Goal: Task Accomplishment & Management: Manage account settings

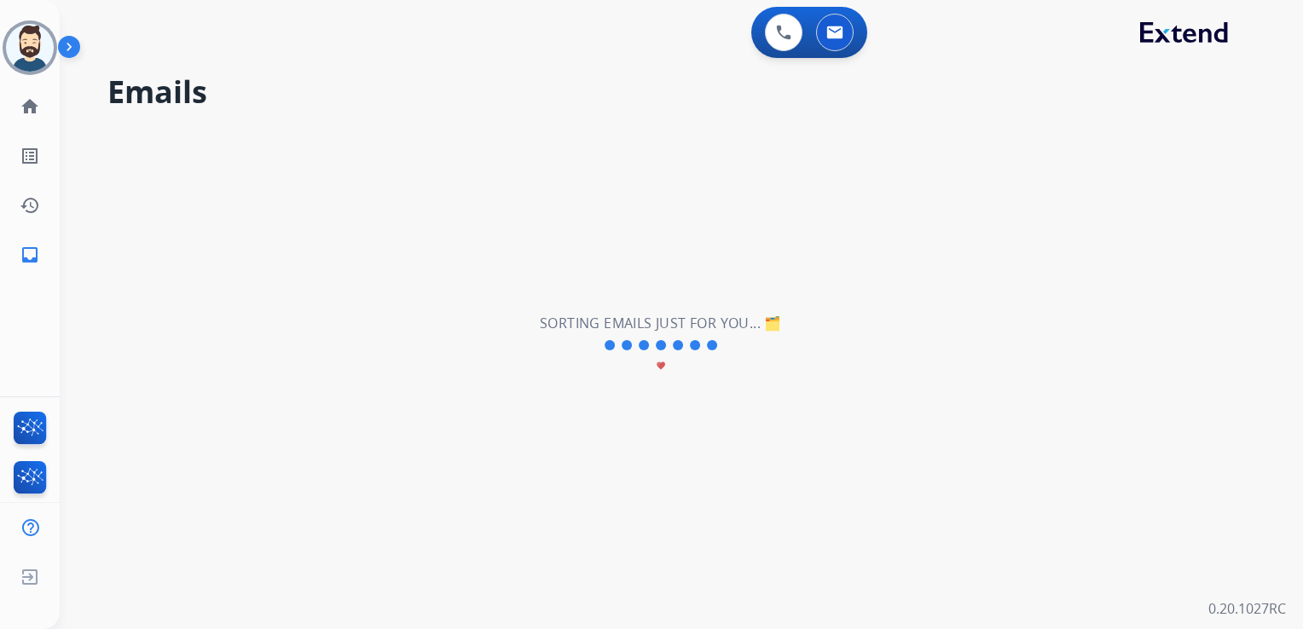
select select "**********"
click at [126, 583] on span "Log out" at bounding box center [113, 580] width 40 height 16
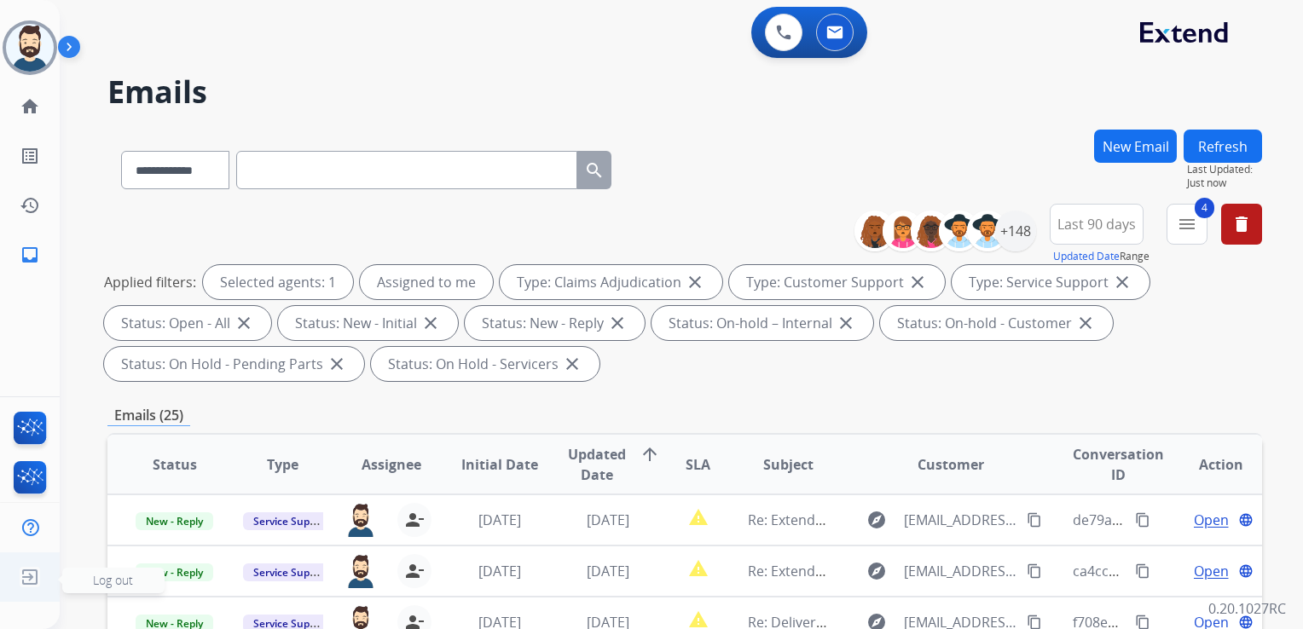
click at [110, 578] on span "Log out" at bounding box center [113, 580] width 40 height 16
